Goal: Task Accomplishment & Management: Manage account settings

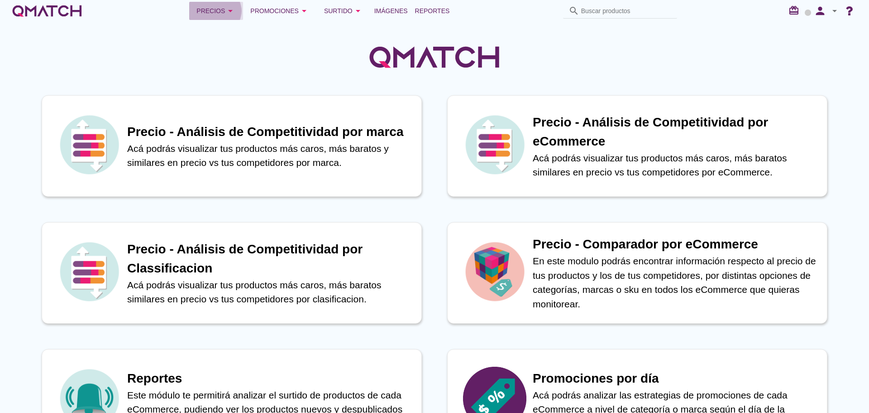
click at [213, 12] on div "Precios arrow_drop_down" at bounding box center [216, 10] width 39 height 11
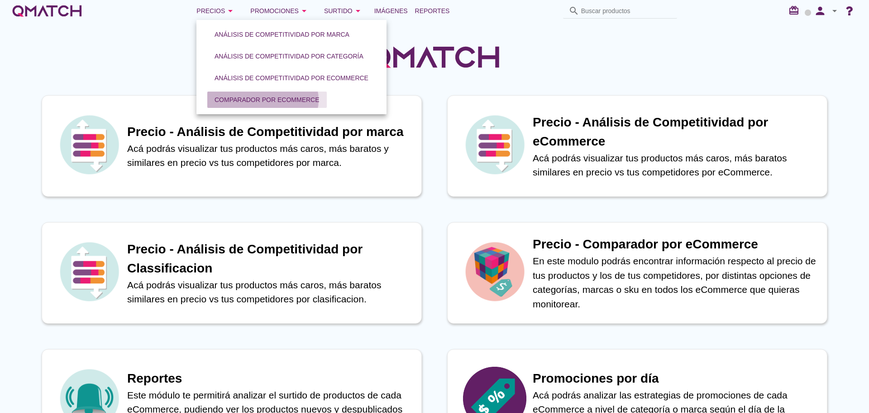
click at [263, 102] on div "Comparador por eCommerce" at bounding box center [267, 100] width 105 height 10
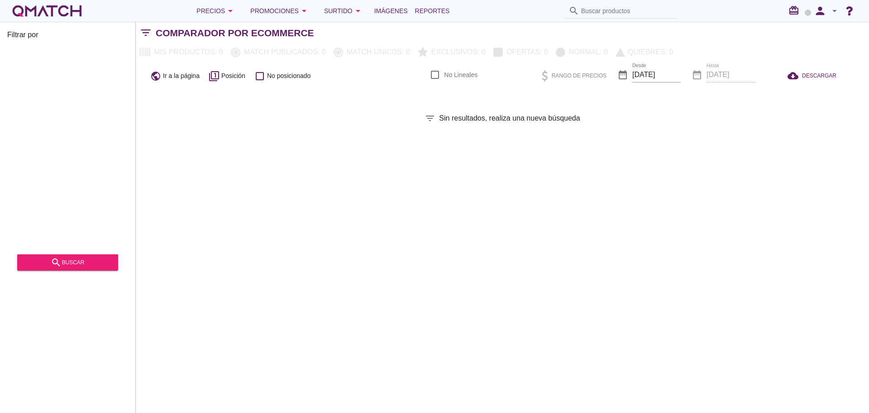
checkbox input "false"
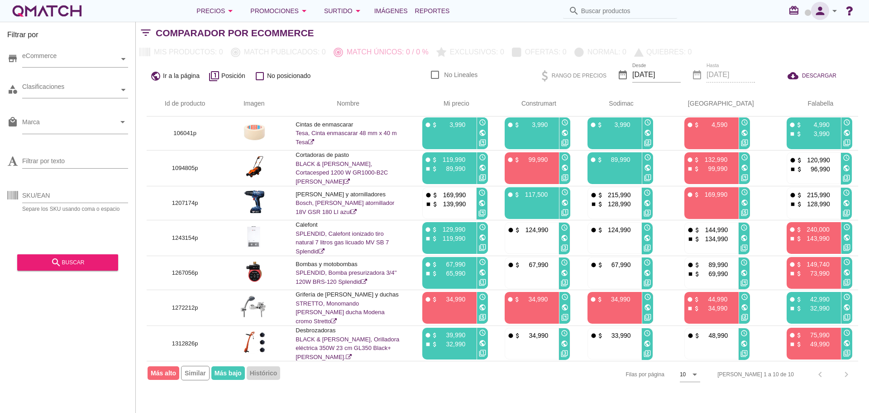
click at [829, 13] on icon "person" at bounding box center [820, 11] width 18 height 13
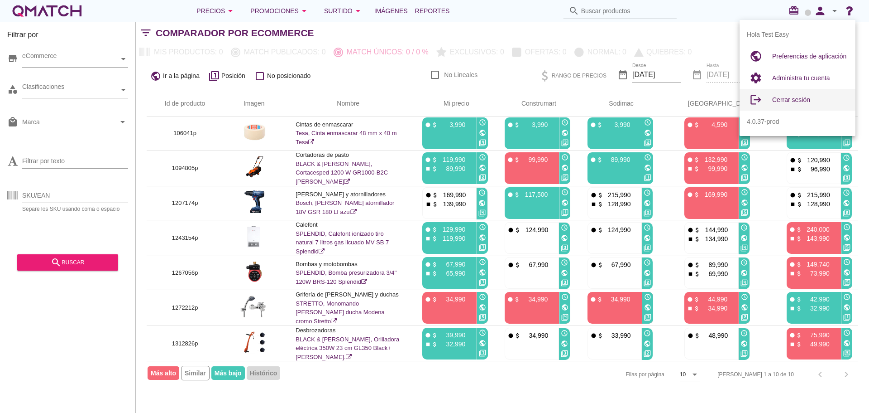
click at [806, 101] on span "Cerrar sesión" at bounding box center [792, 99] width 38 height 7
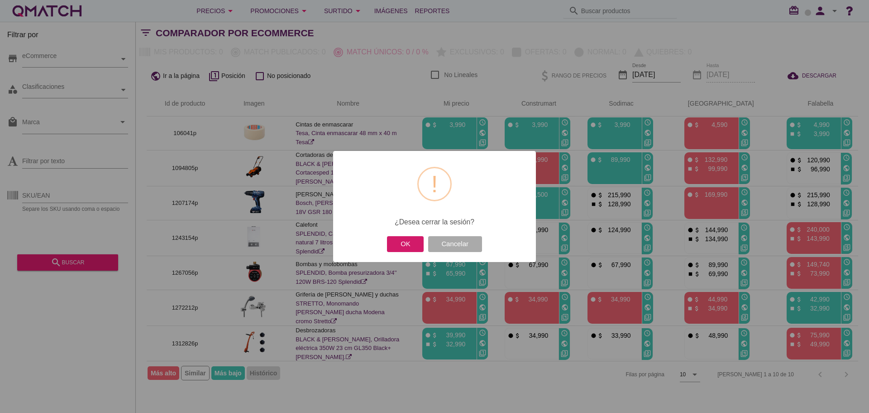
click at [403, 245] on button "OK" at bounding box center [405, 244] width 37 height 16
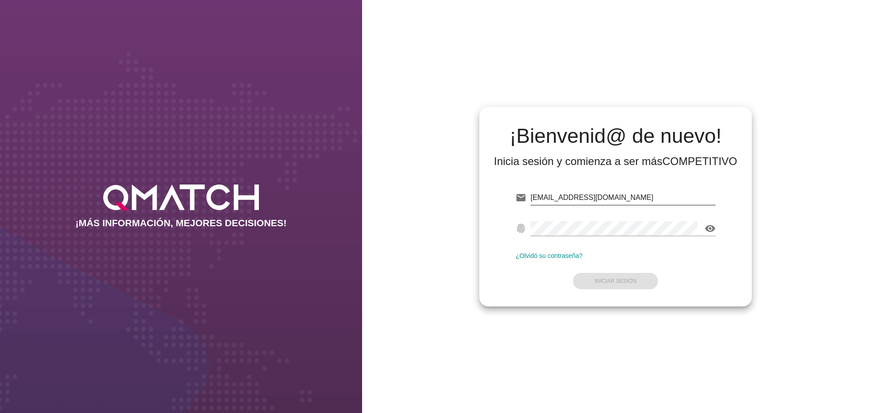
click at [614, 201] on input "test@test.easy.cl" at bounding box center [623, 197] width 185 height 14
type input "test@test.ahumada.cl"
click at [638, 279] on button "Iniciar Sesión" at bounding box center [616, 281] width 86 height 16
